Goal: Information Seeking & Learning: Stay updated

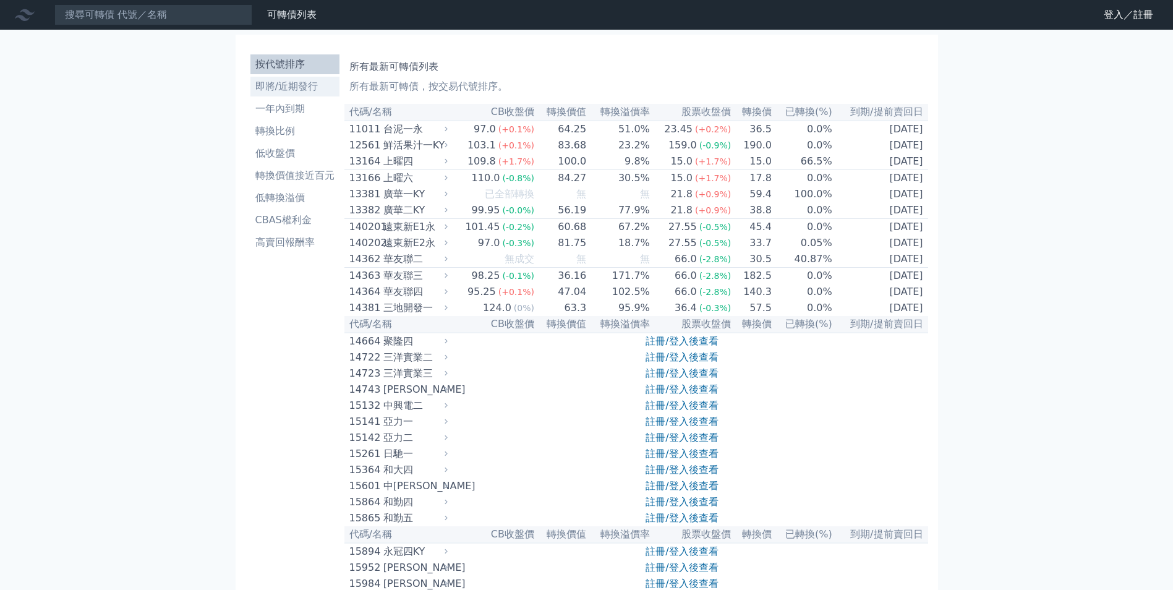
click at [315, 89] on li "即將/近期發行" at bounding box center [295, 86] width 89 height 15
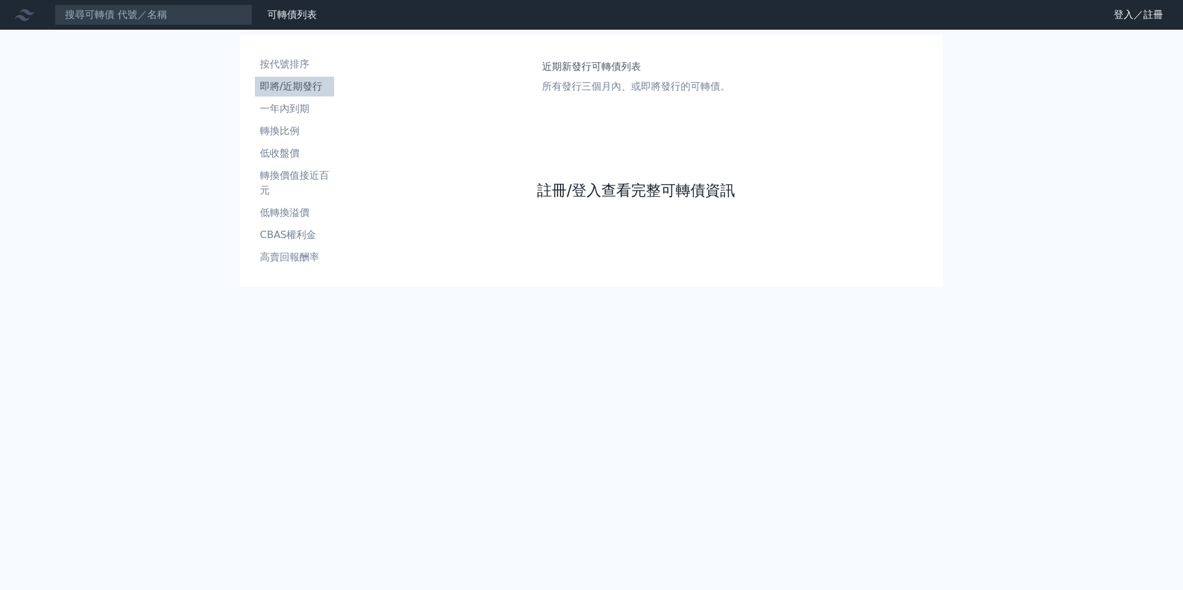
click at [678, 184] on link "註冊/登入查看完整可轉債資訊" at bounding box center [636, 191] width 198 height 20
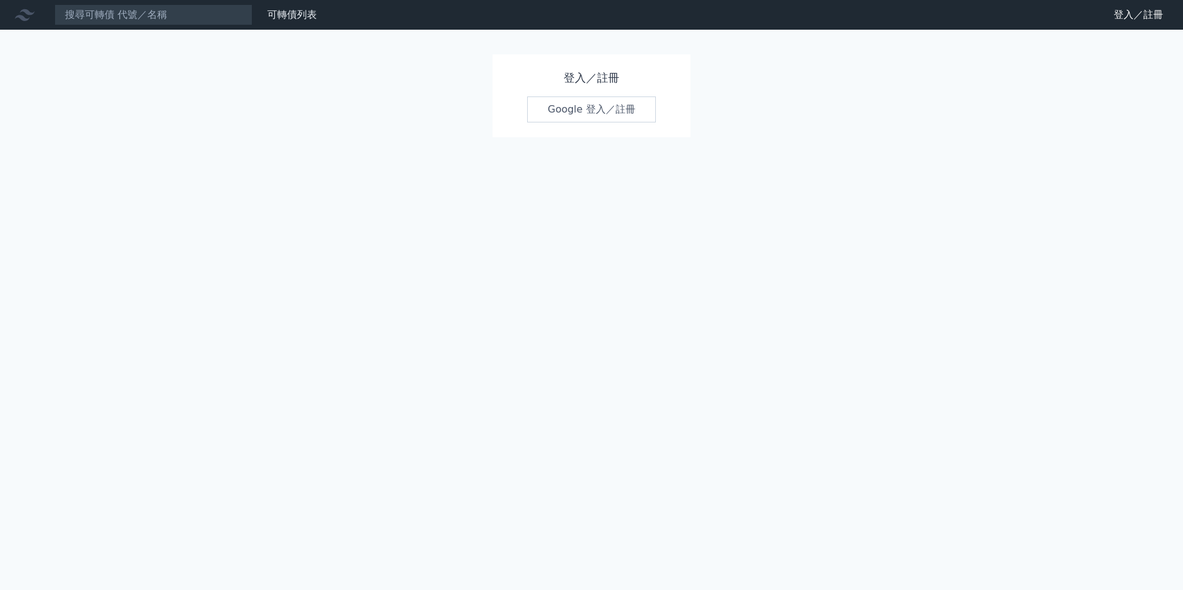
click at [641, 108] on link "Google 登入／註冊" at bounding box center [591, 110] width 129 height 26
